Goal: Information Seeking & Learning: Learn about a topic

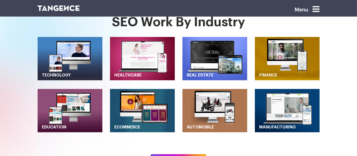
scroll to position [232, 0]
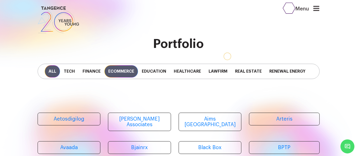
click at [118, 74] on span "Ecommerce" at bounding box center [122, 71] width 34 height 12
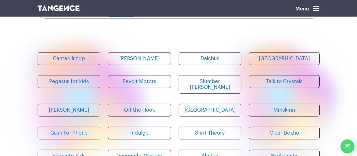
scroll to position [60, 0]
click at [88, 103] on link "[PERSON_NAME]" at bounding box center [69, 109] width 63 height 13
click at [224, 104] on link "[GEOGRAPHIC_DATA]" at bounding box center [210, 109] width 63 height 13
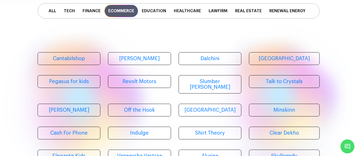
scroll to position [0, 0]
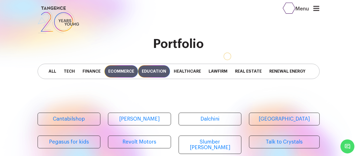
click at [152, 70] on span "Education" at bounding box center [154, 71] width 32 height 12
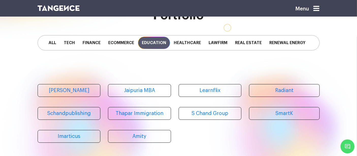
scroll to position [29, 0]
click at [243, 42] on span "Real Estate" at bounding box center [248, 42] width 34 height 12
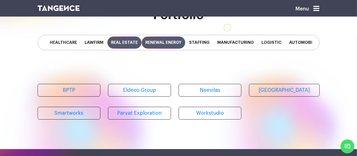
scroll to position [0, 130]
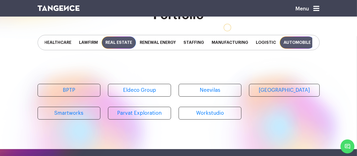
click at [283, 44] on span "Automobile" at bounding box center [297, 42] width 35 height 12
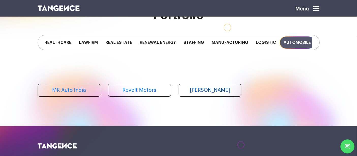
click at [193, 94] on link "[PERSON_NAME]" at bounding box center [210, 90] width 63 height 13
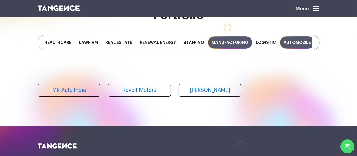
click at [237, 40] on span "Manufacturing" at bounding box center [230, 42] width 44 height 12
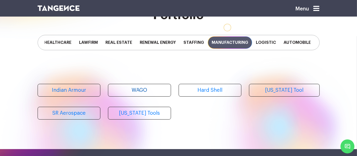
click at [143, 91] on link "WAGO" at bounding box center [139, 90] width 63 height 13
click at [77, 117] on link "SR Aerospace" at bounding box center [69, 113] width 63 height 13
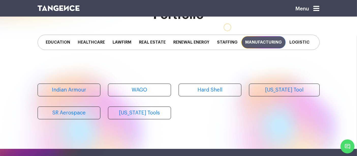
scroll to position [0, 96]
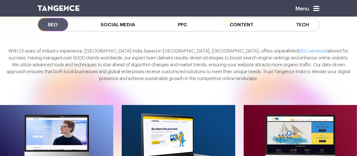
scroll to position [423, 0]
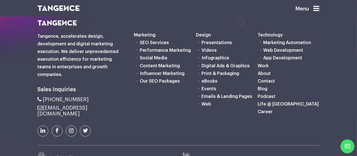
scroll to position [1048, 0]
